Goal: Information Seeking & Learning: Learn about a topic

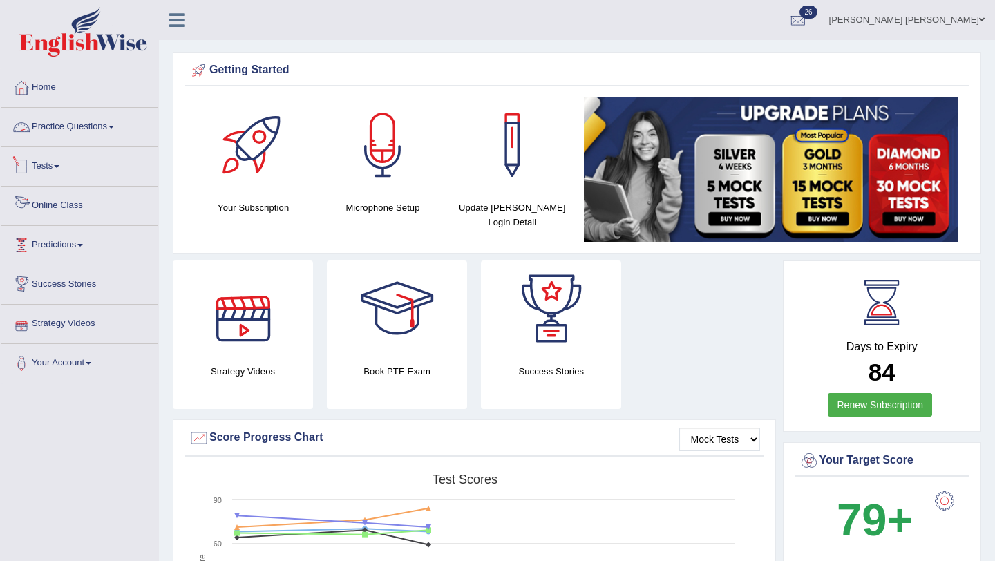
click at [112, 125] on link "Practice Questions" at bounding box center [80, 125] width 158 height 35
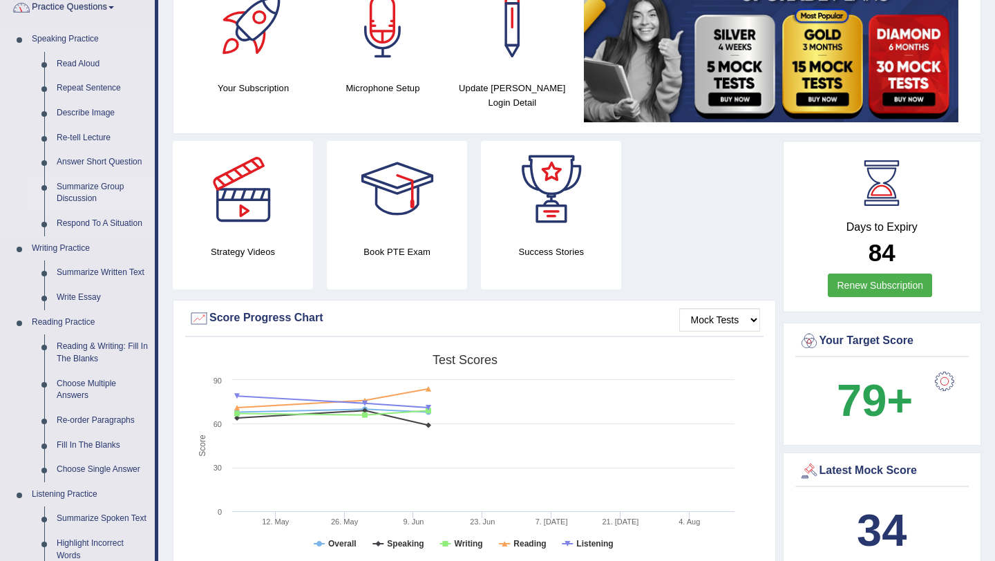
scroll to position [165, 0]
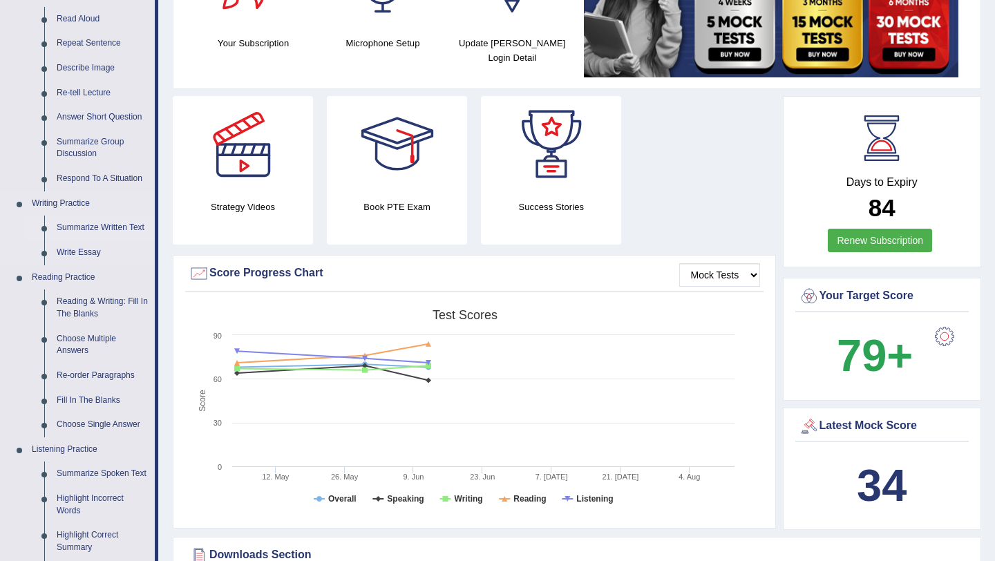
click at [118, 227] on link "Summarize Written Text" at bounding box center [102, 228] width 104 height 25
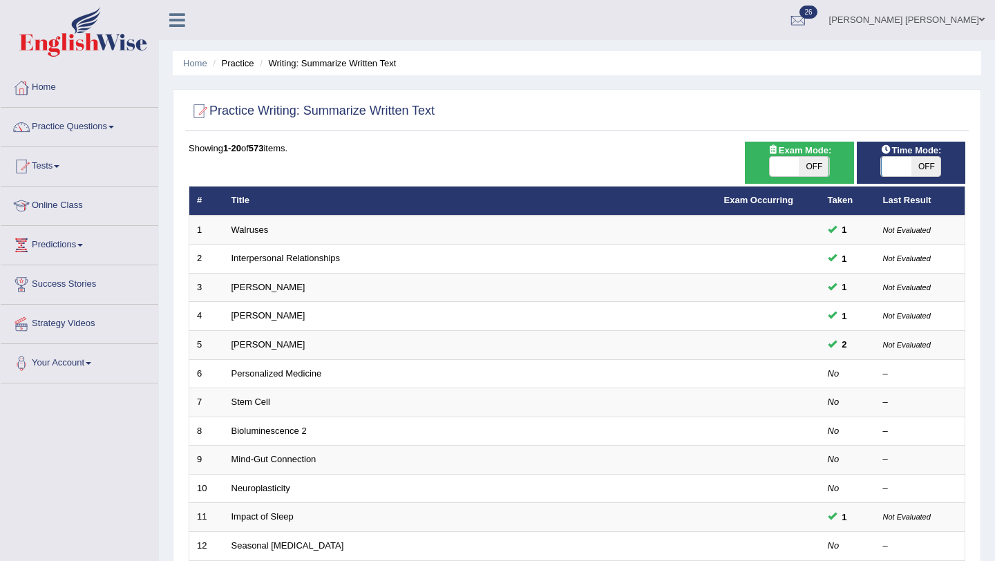
scroll to position [98, 0]
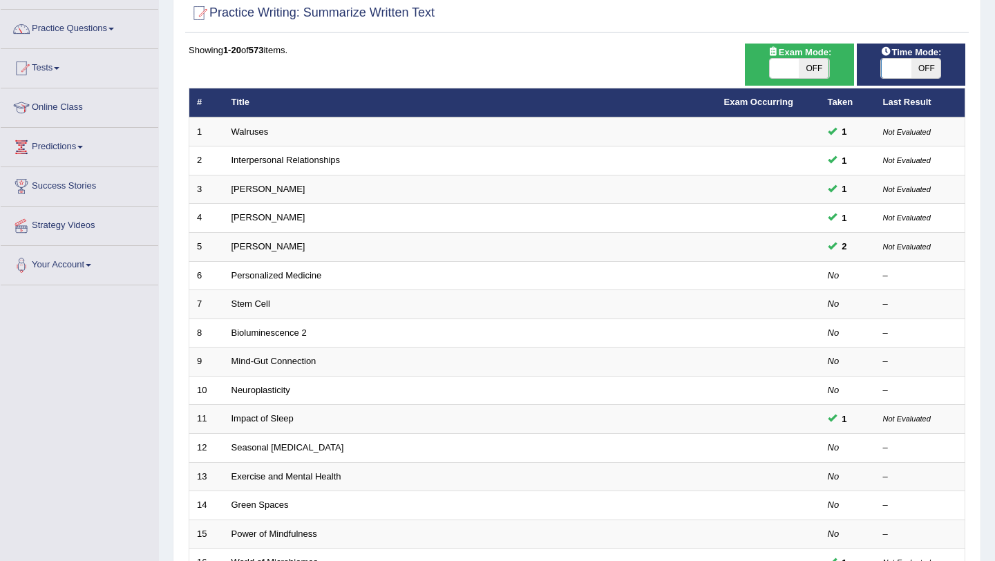
click at [818, 70] on span "OFF" at bounding box center [815, 68] width 30 height 19
checkbox input "true"
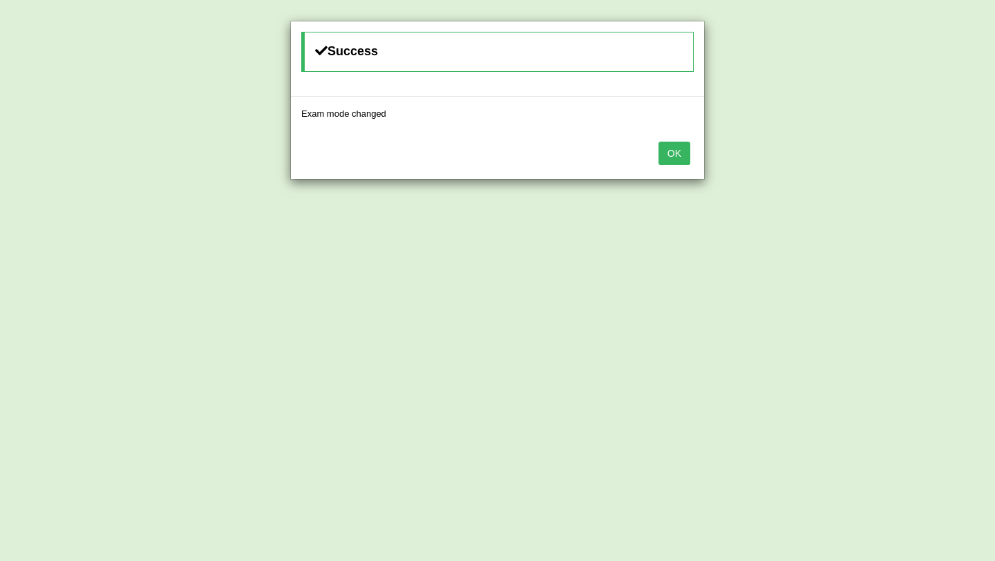
click at [676, 151] on button "OK" at bounding box center [675, 154] width 32 height 24
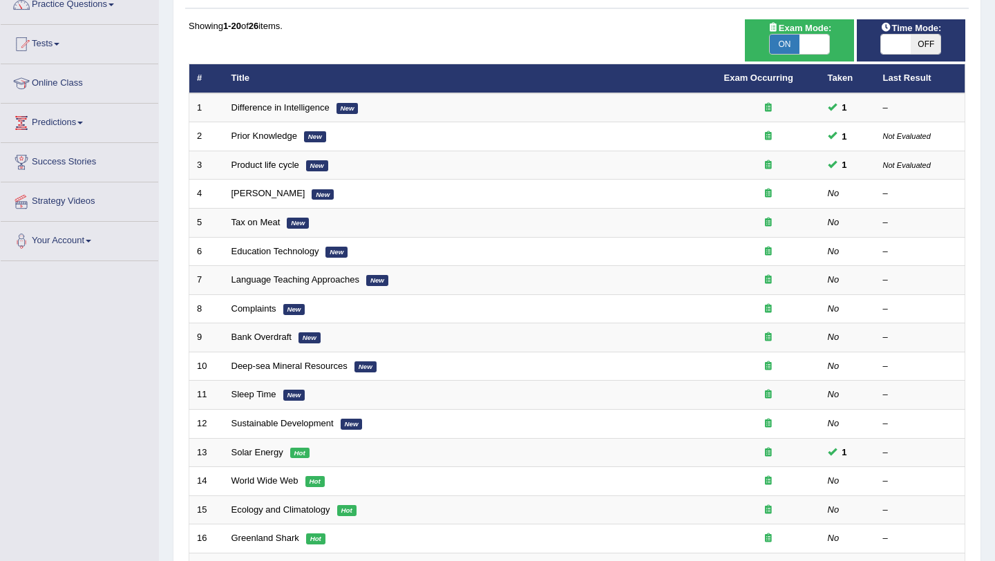
scroll to position [124, 0]
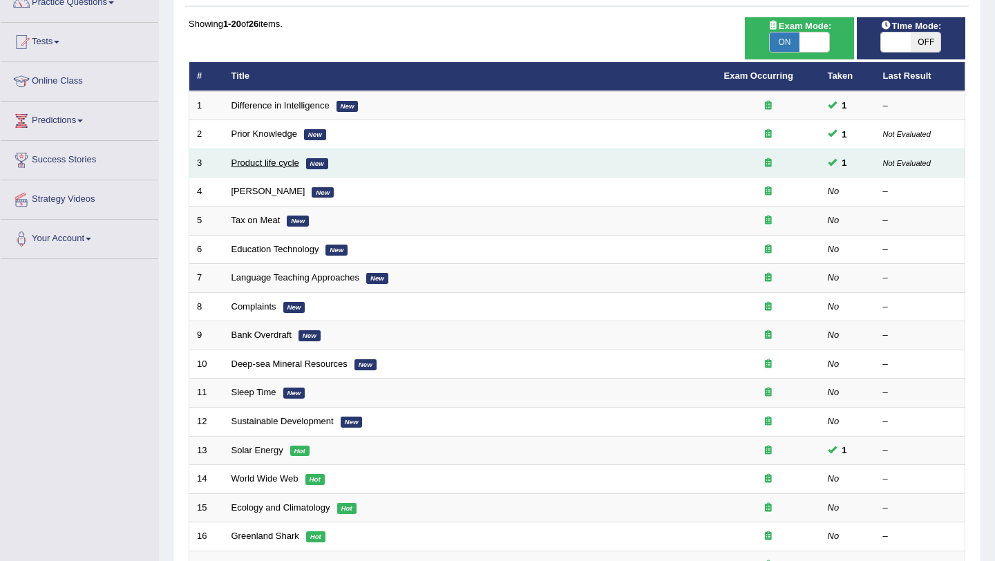
click at [263, 165] on link "Product life cycle" at bounding box center [266, 163] width 68 height 10
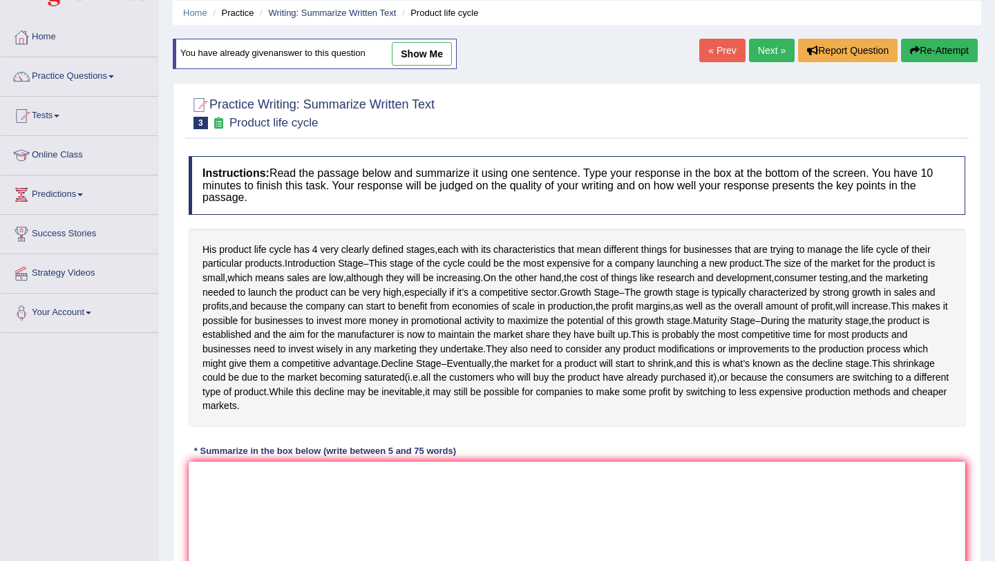
scroll to position [44, 0]
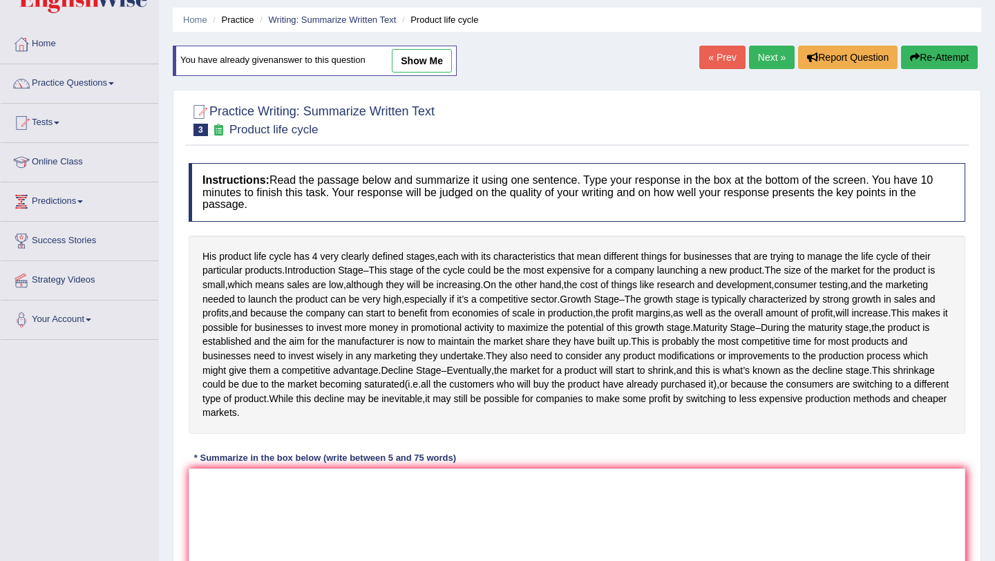
click at [431, 57] on link "show me" at bounding box center [422, 61] width 60 height 24
type textarea "His product life cycle has four very clearly defined stages, each with its char…"
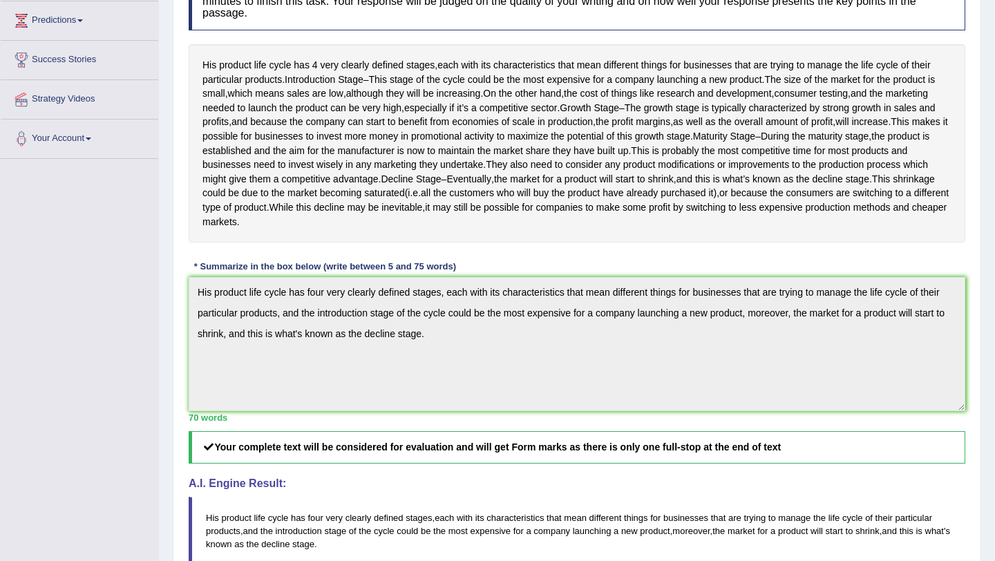
scroll to position [223, 0]
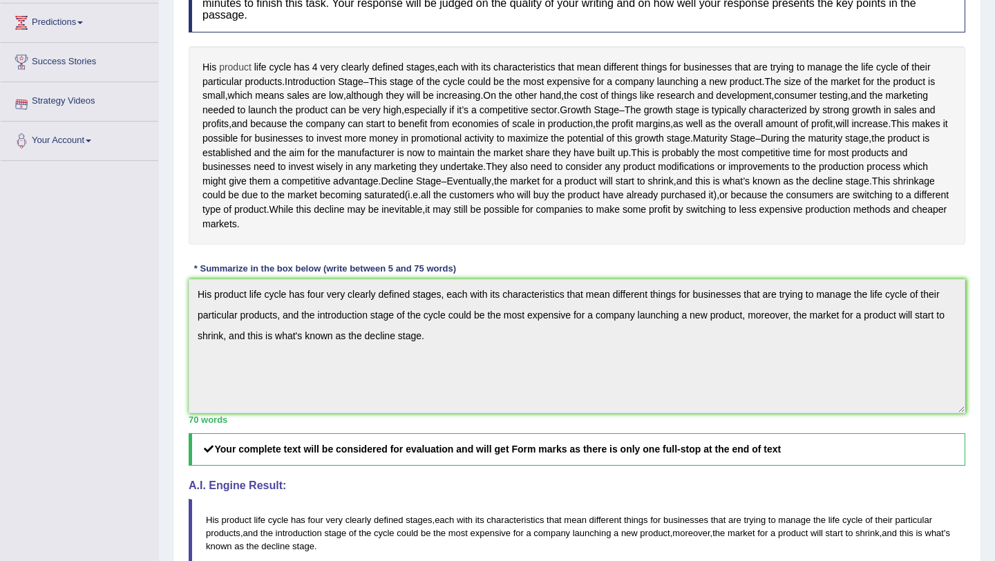
drag, startPoint x: 205, startPoint y: 73, endPoint x: 221, endPoint y: 73, distance: 16.6
click at [221, 73] on div "His product life cycle has 4 very clearly defined stages , each with its charac…" at bounding box center [577, 145] width 777 height 198
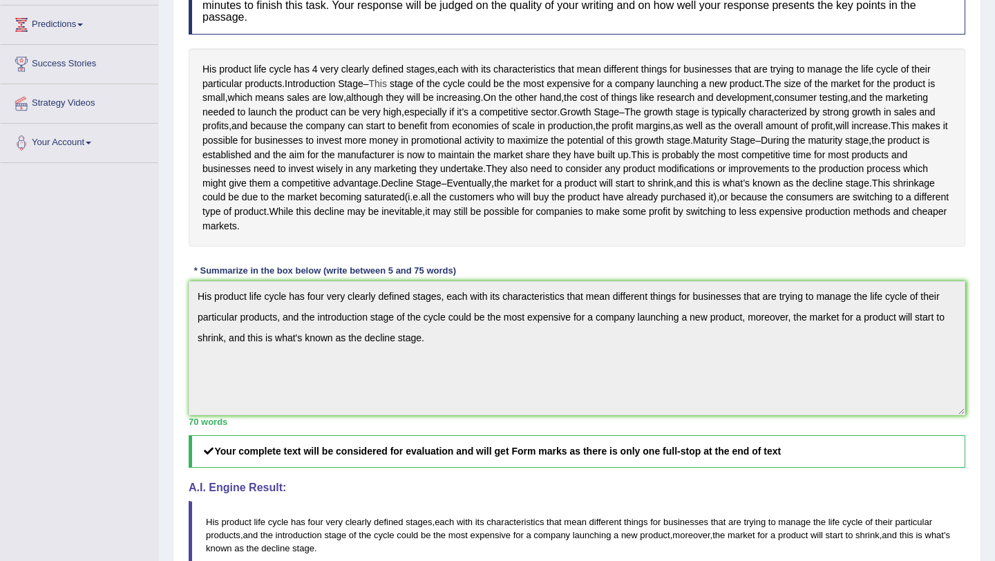
scroll to position [247, 0]
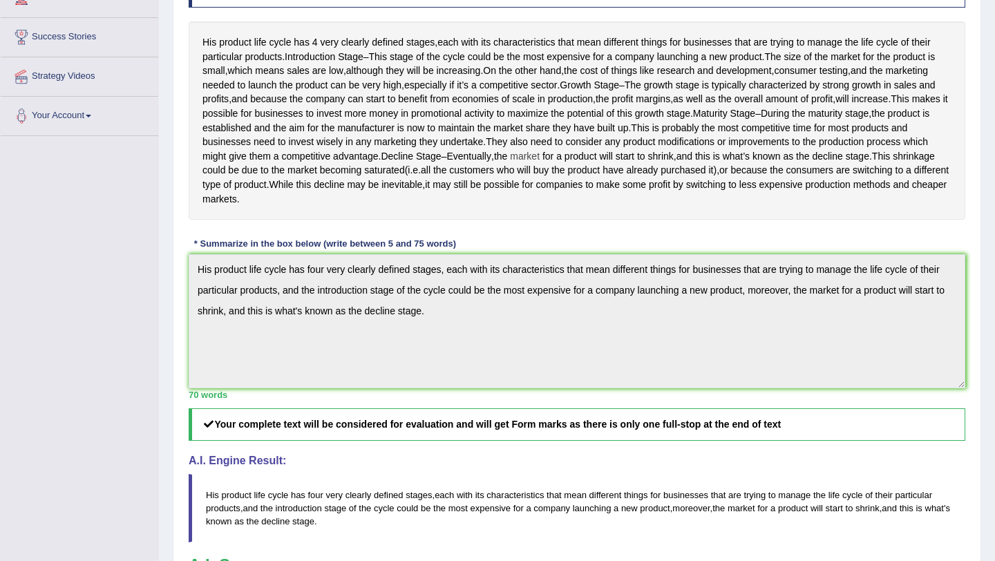
drag, startPoint x: 319, startPoint y: 199, endPoint x: 353, endPoint y: 204, distance: 33.5
click at [353, 204] on div "His product life cycle has 4 very clearly defined stages , each with its charac…" at bounding box center [577, 120] width 777 height 198
drag, startPoint x: 276, startPoint y: 197, endPoint x: 338, endPoint y: 207, distance: 63.1
click at [338, 207] on div "His product life cycle has 4 very clearly defined stages , each with its charac…" at bounding box center [577, 120] width 777 height 198
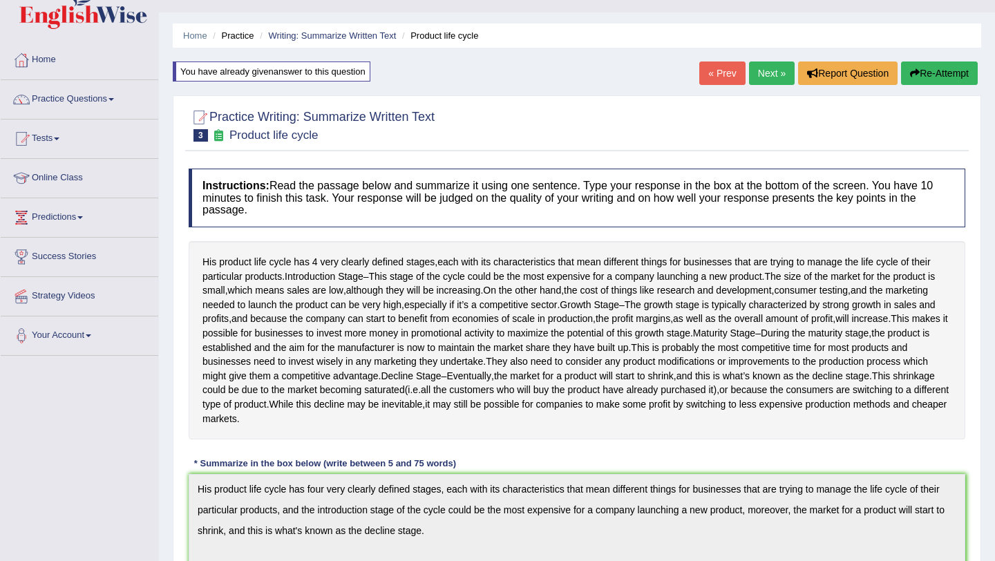
scroll to position [23, 0]
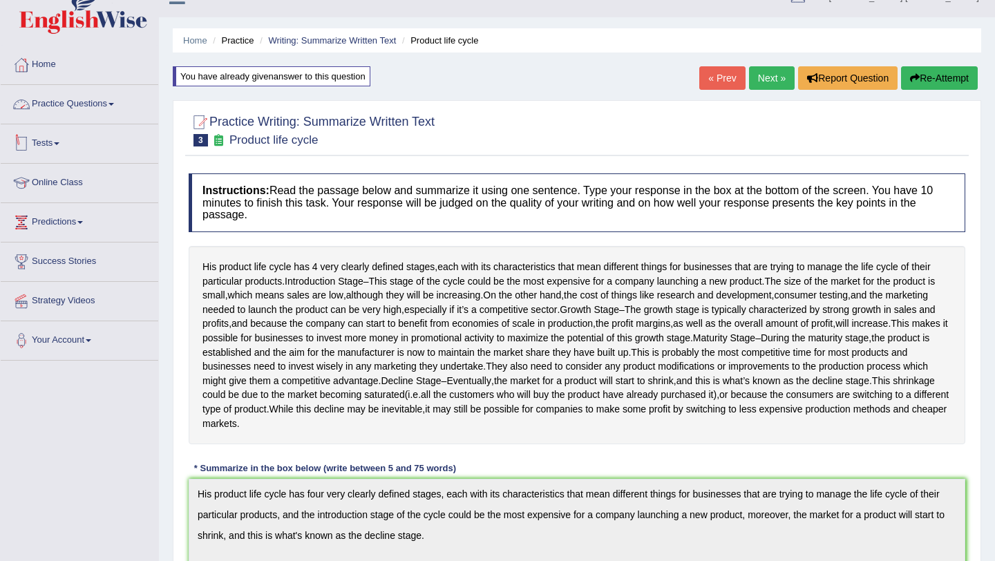
click at [97, 102] on link "Practice Questions" at bounding box center [80, 102] width 158 height 35
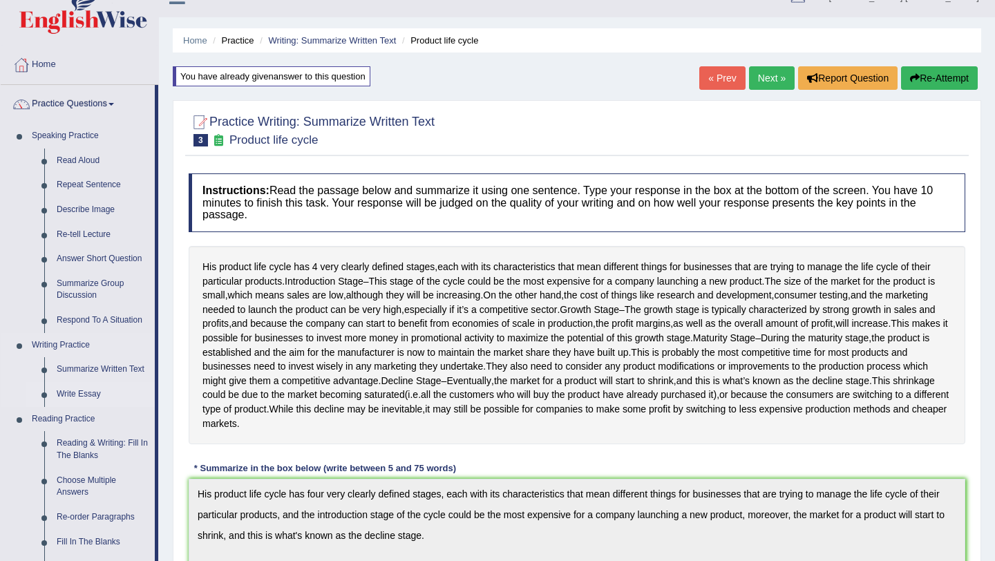
click at [89, 395] on link "Write Essay" at bounding box center [102, 394] width 104 height 25
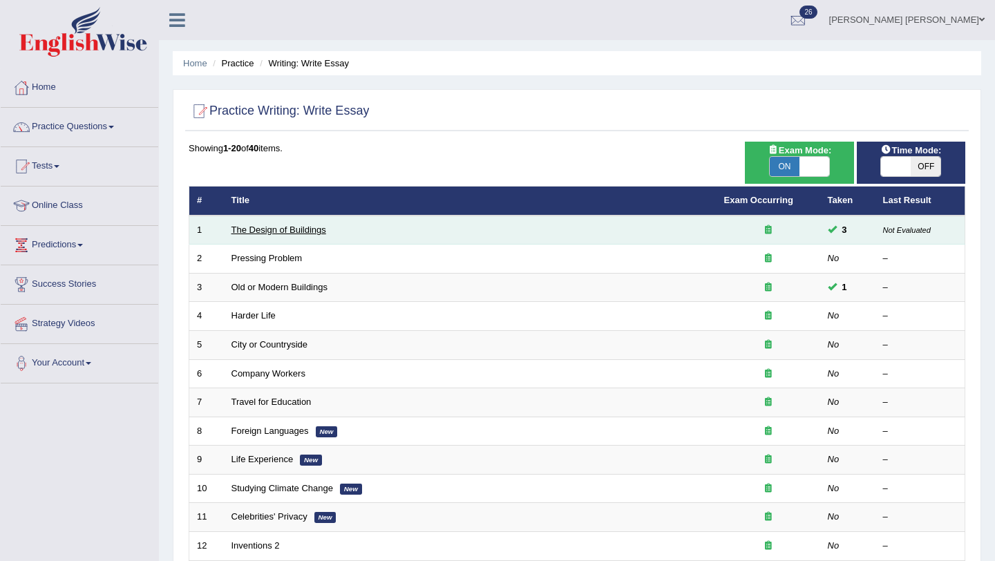
click at [265, 226] on link "The Design of Buildings" at bounding box center [279, 230] width 95 height 10
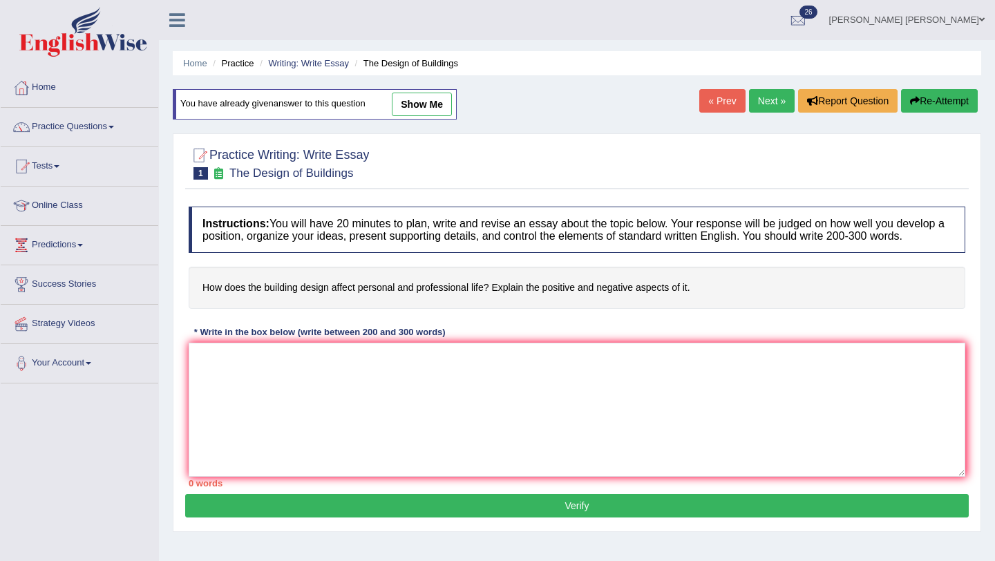
click at [420, 95] on link "show me" at bounding box center [422, 105] width 60 height 24
type textarea "The increasing influence of building design on our lives has ignited numerous d…"
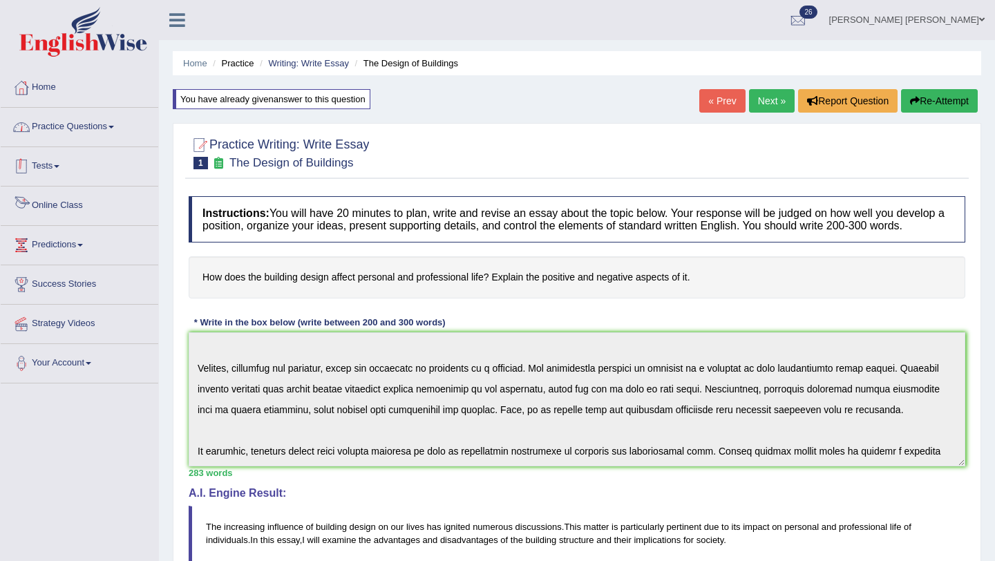
click at [97, 120] on link "Practice Questions" at bounding box center [80, 125] width 158 height 35
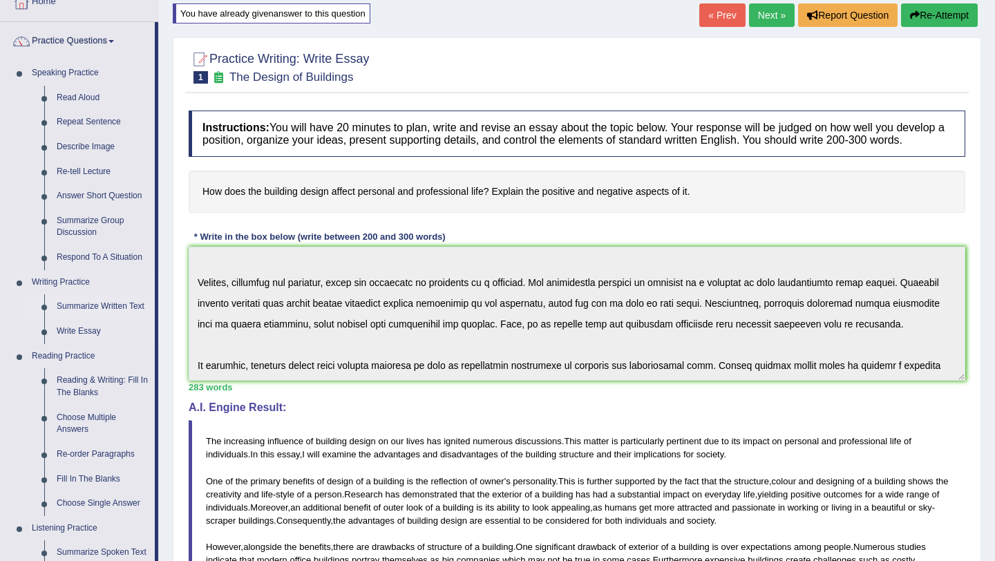
scroll to position [91, 0]
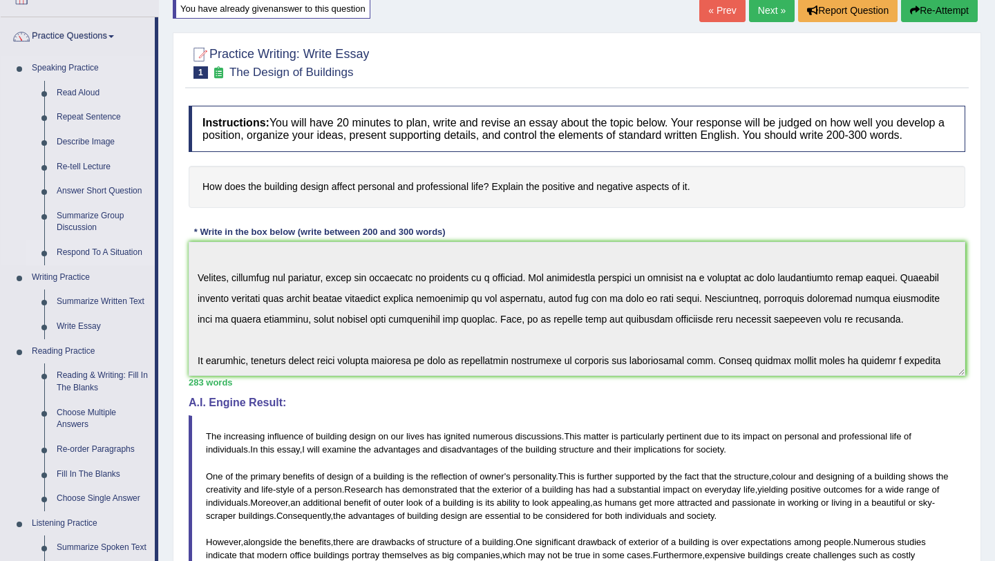
click at [96, 250] on link "Respond To A Situation" at bounding box center [102, 253] width 104 height 25
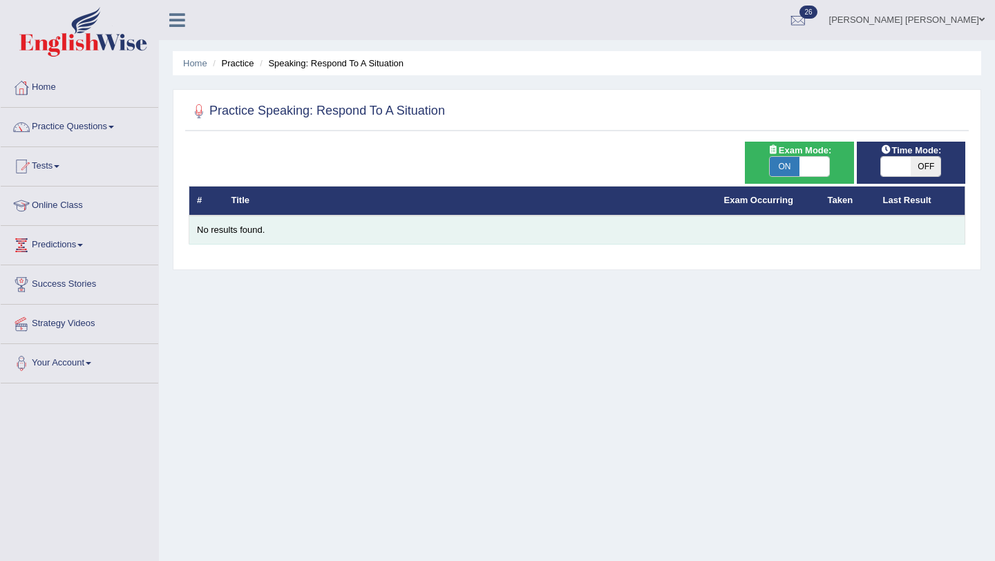
click at [255, 229] on div "No results found." at bounding box center [577, 230] width 760 height 13
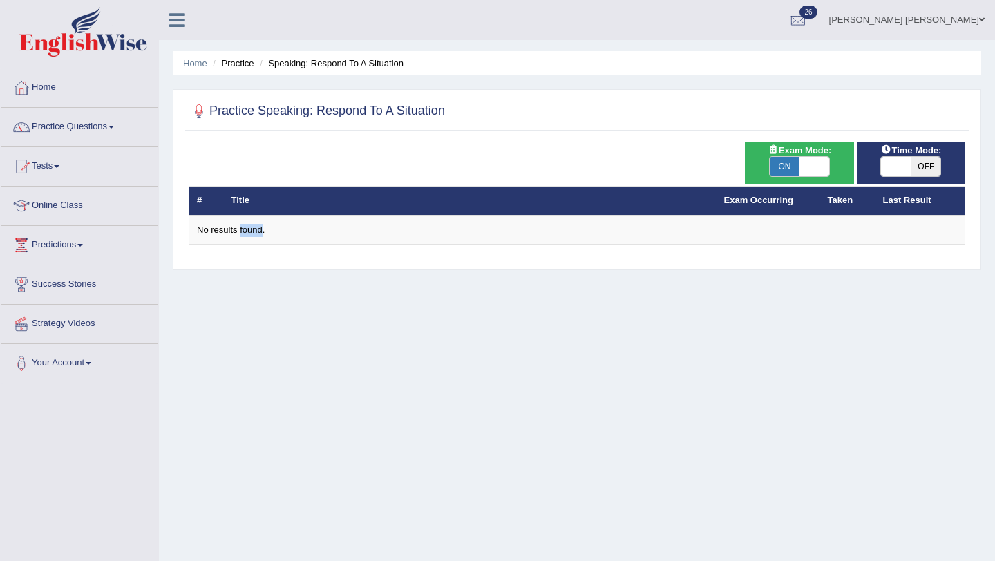
click at [781, 165] on span "ON" at bounding box center [785, 166] width 30 height 19
checkbox input "false"
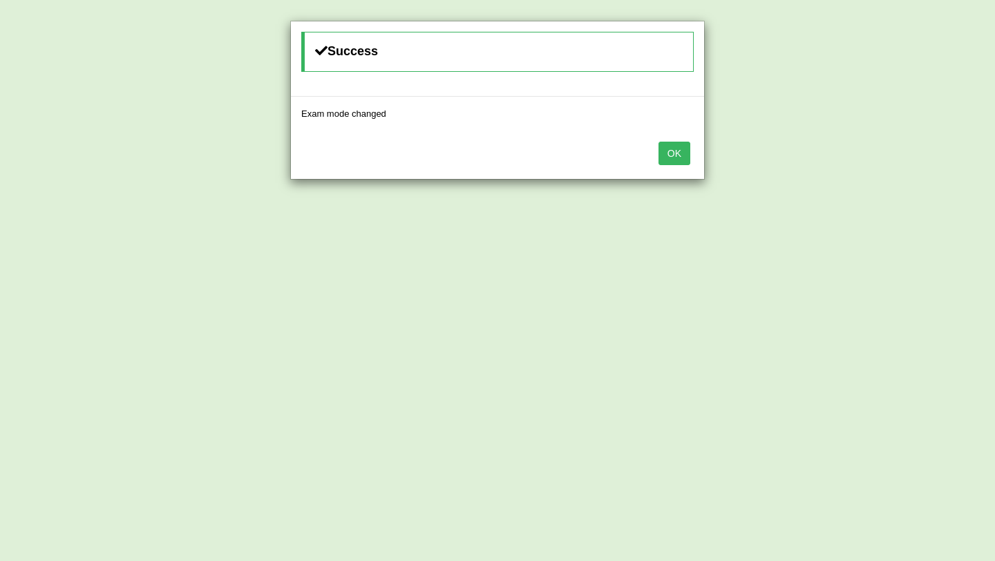
click at [679, 154] on button "OK" at bounding box center [675, 154] width 32 height 24
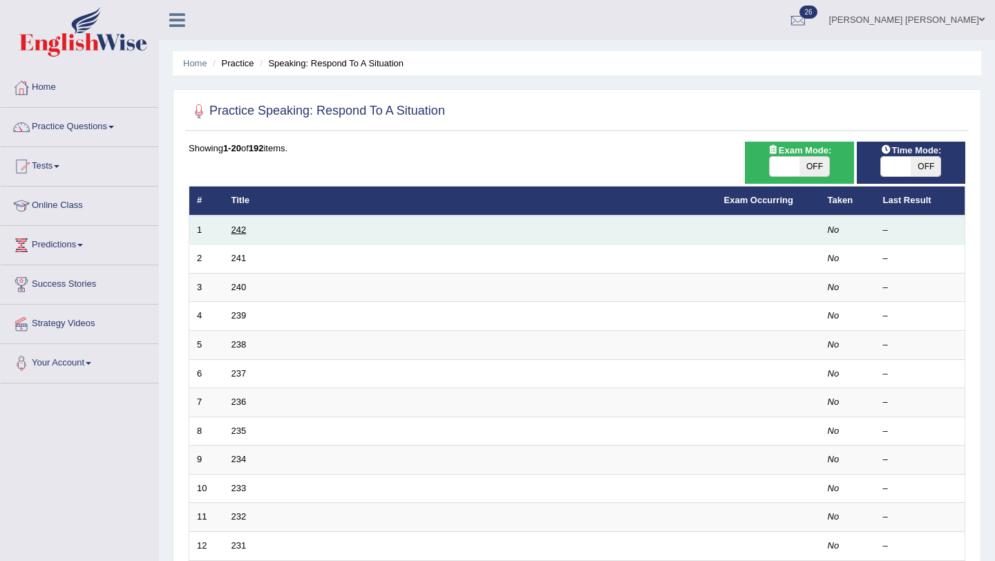
click at [238, 229] on link "242" at bounding box center [239, 230] width 15 height 10
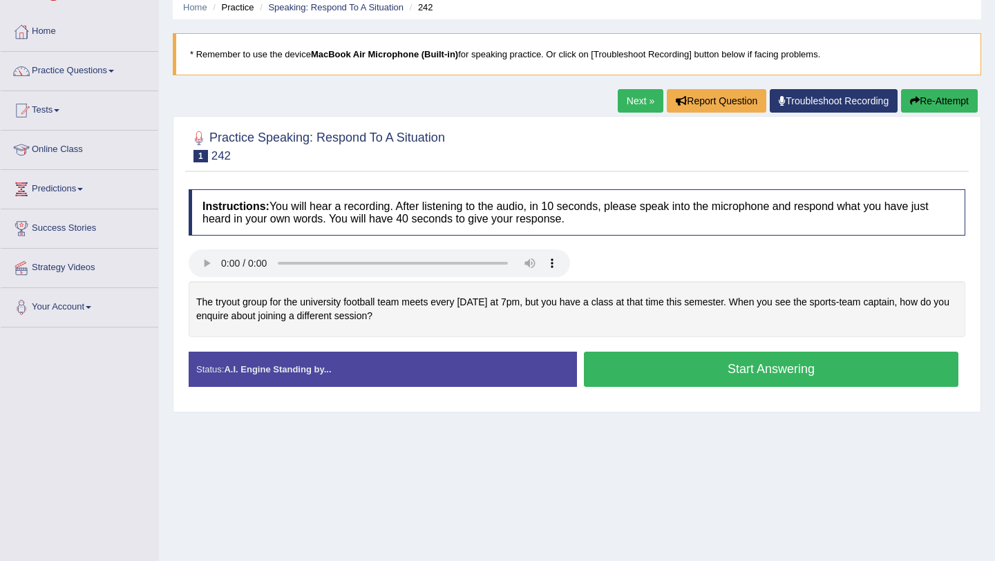
scroll to position [165, 0]
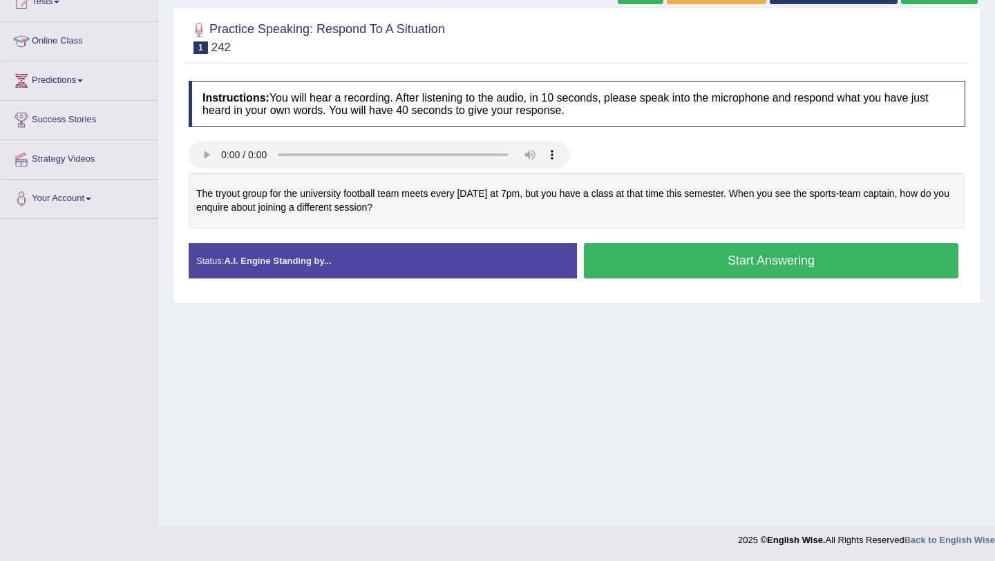
drag, startPoint x: 327, startPoint y: 211, endPoint x: 389, endPoint y: 207, distance: 62.3
click at [389, 207] on div "The tryout group for the university football team meets every Wednesday at 7pm,…" at bounding box center [577, 201] width 777 height 56
click at [712, 264] on button "Start Answering" at bounding box center [771, 260] width 375 height 35
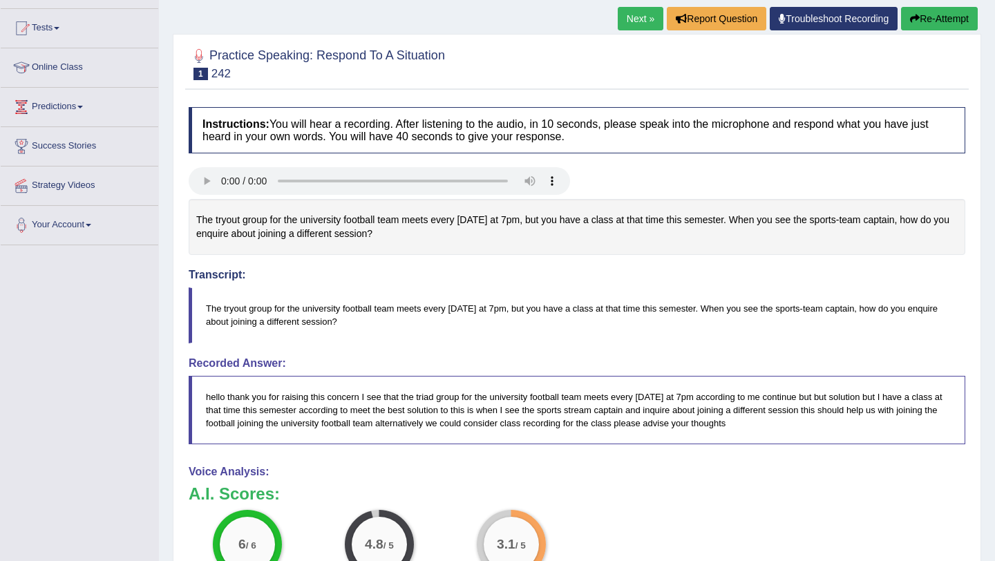
scroll to position [120, 0]
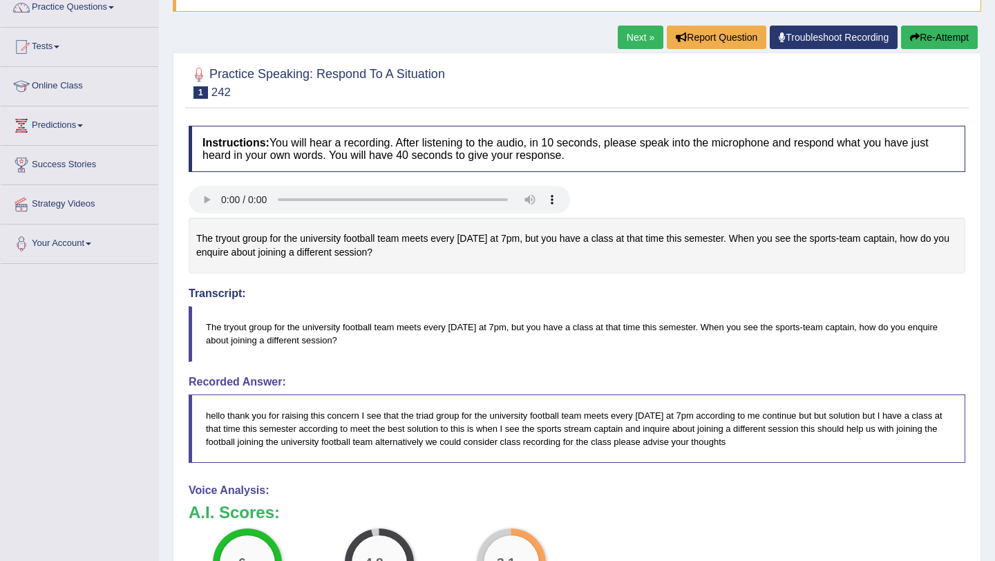
click at [623, 41] on link "Next »" at bounding box center [641, 38] width 46 height 24
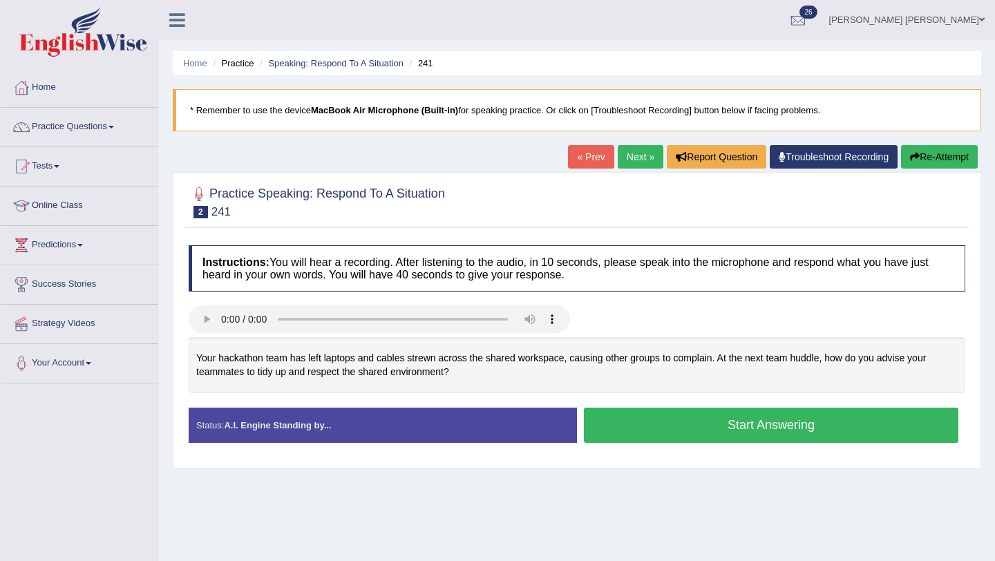
scroll to position [165, 0]
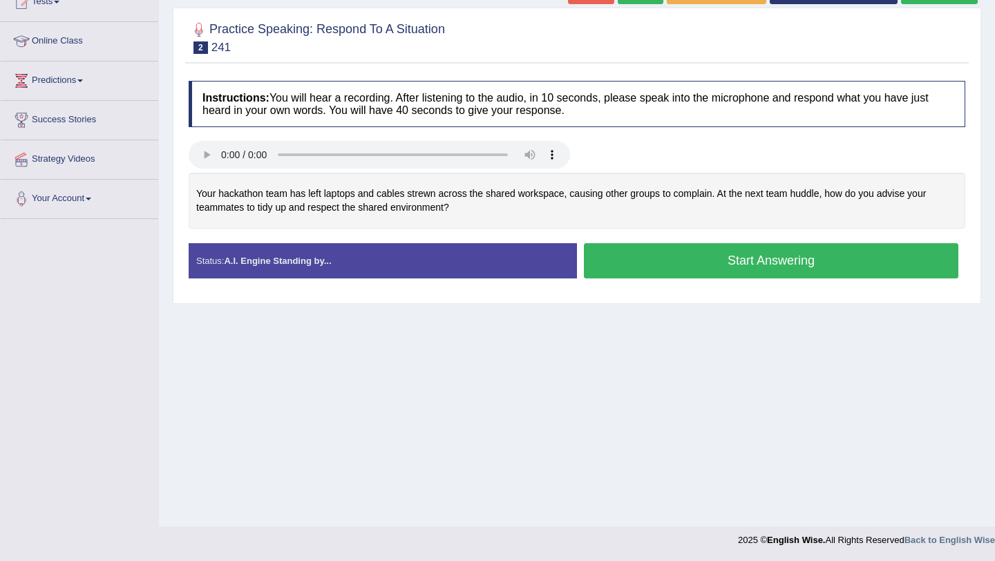
click at [682, 265] on button "Start Answering" at bounding box center [771, 260] width 375 height 35
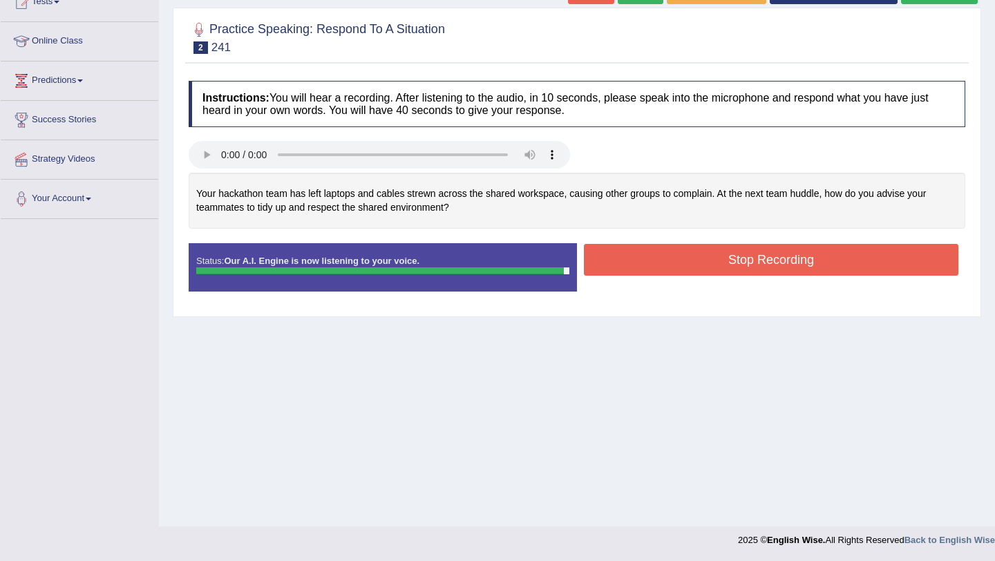
click at [667, 259] on button "Stop Recording" at bounding box center [771, 260] width 375 height 32
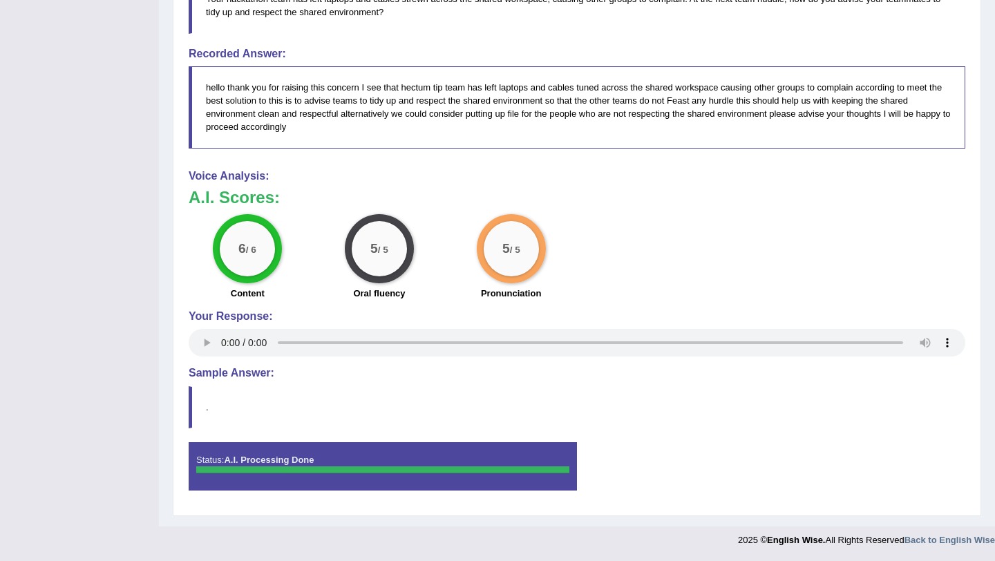
scroll to position [0, 0]
